Goal: Find specific page/section: Find specific page/section

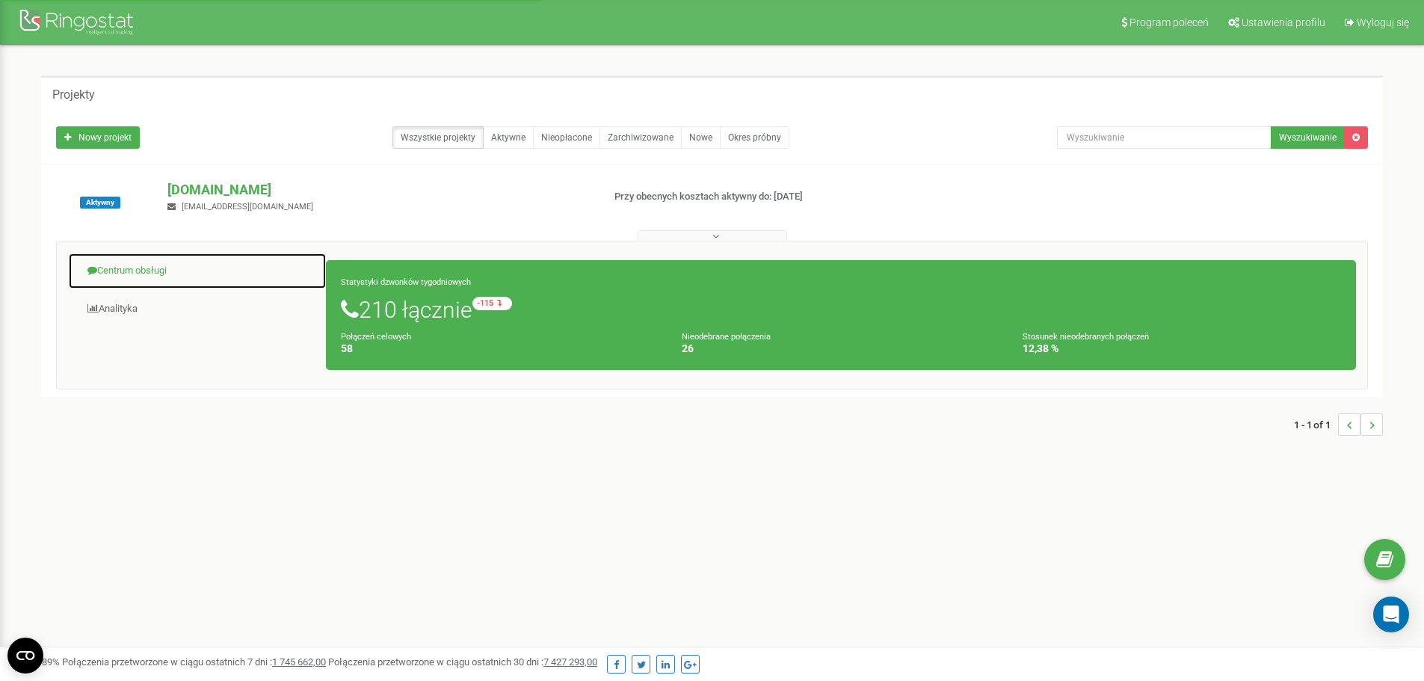
click at [148, 274] on link "Centrum obsługi" at bounding box center [197, 271] width 259 height 37
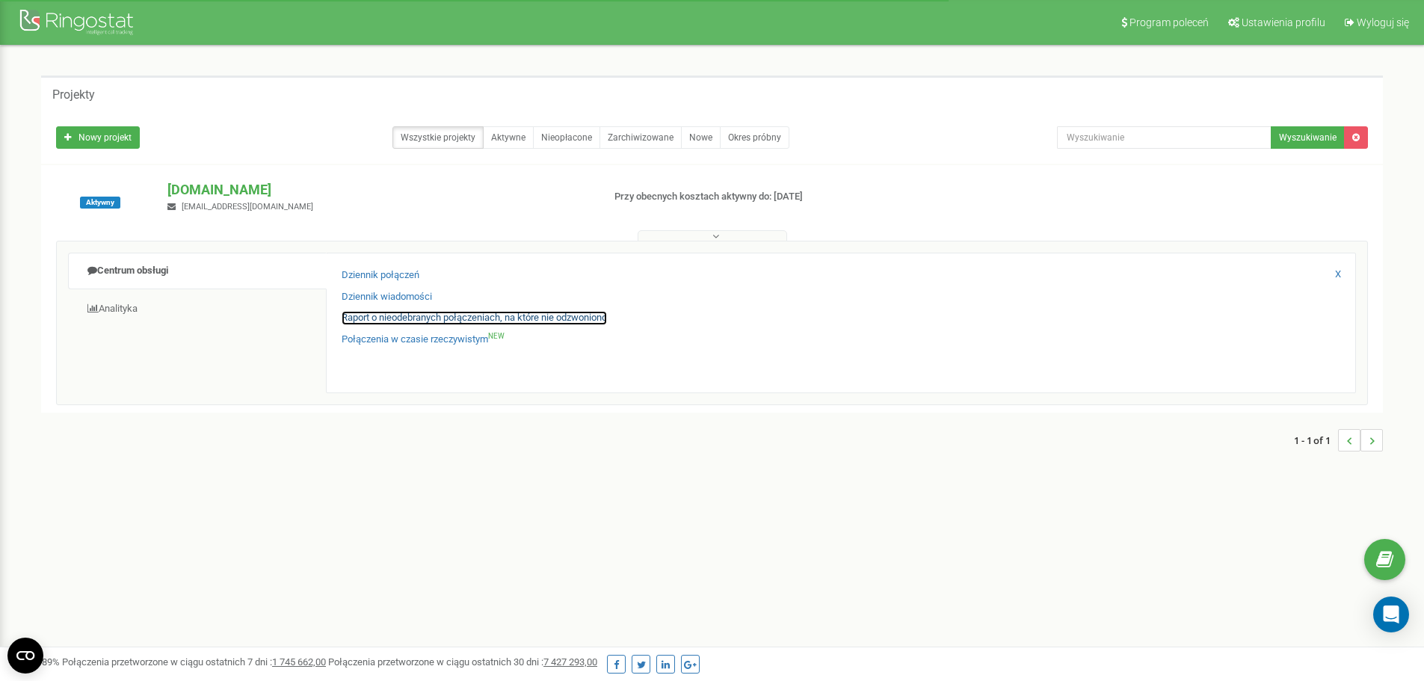
click at [418, 315] on link "Raport o nieodebranych połączeniach, na które nie odzwoniono" at bounding box center [474, 318] width 265 height 14
click at [583, 315] on link "Raport o nieodebranych połączeniach, na które nie odzwoniono" at bounding box center [474, 318] width 265 height 14
click at [603, 319] on link "Raport o nieodebranych połączeniach, na które nie odzwoniono" at bounding box center [474, 318] width 265 height 14
